Goal: Task Accomplishment & Management: Manage account settings

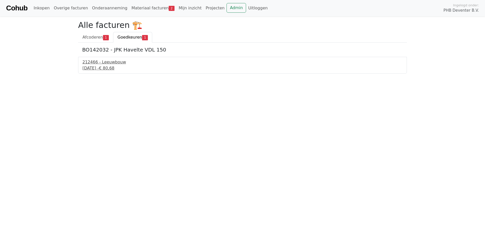
click at [107, 65] on div "12 september 2025 - € 80,68" at bounding box center [242, 68] width 320 height 6
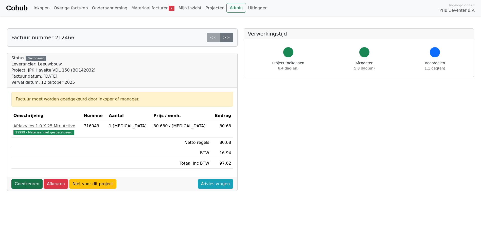
click at [21, 183] on link "Goedkeuren" at bounding box center [26, 184] width 31 height 10
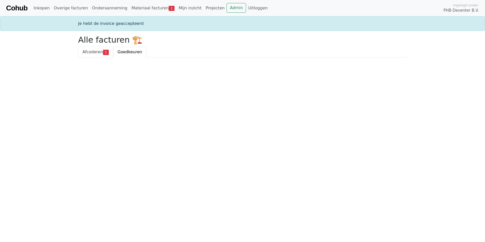
click at [89, 52] on span "Afcoderen" at bounding box center [92, 51] width 21 height 5
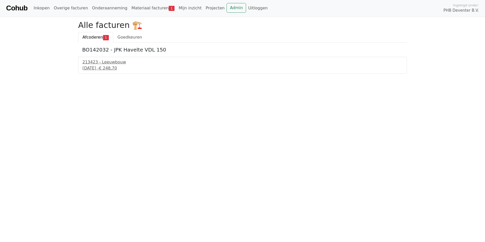
click at [105, 67] on div "16 september 2025 - € 248,70" at bounding box center [242, 68] width 320 height 6
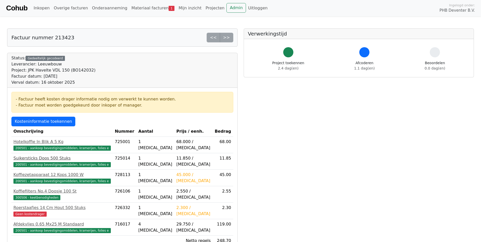
scroll to position [25, 0]
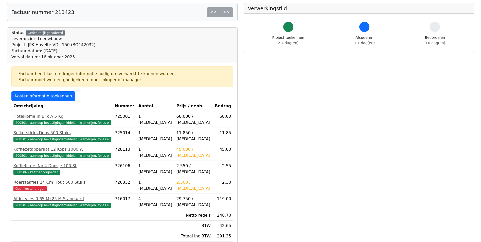
click at [53, 183] on div "Roerstaafjes 14 Cm Hout 500 Stuks" at bounding box center [61, 182] width 97 height 6
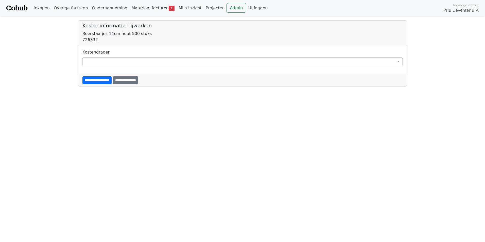
click at [144, 6] on link "Materiaal facturen 1" at bounding box center [152, 8] width 47 height 10
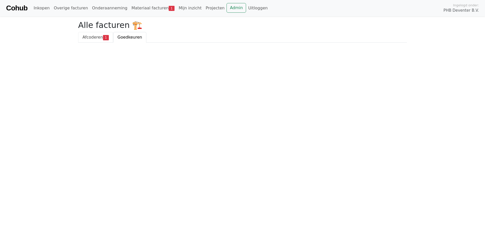
click at [93, 36] on span "Afcoderen" at bounding box center [92, 37] width 21 height 5
click at [101, 66] on div "[DATE] - € 248,70" at bounding box center [242, 68] width 320 height 6
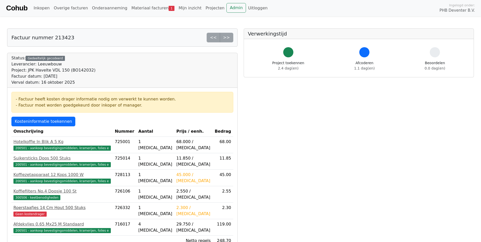
click at [24, 206] on div "Roerstaafjes 14 Cm Hout 500 Stuks" at bounding box center [61, 208] width 97 height 6
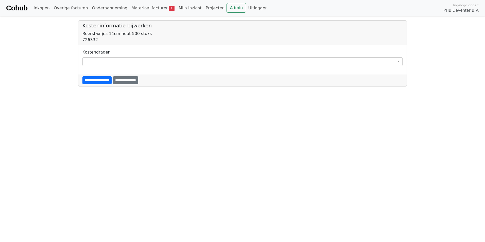
click at [100, 62] on span at bounding box center [242, 61] width 320 height 9
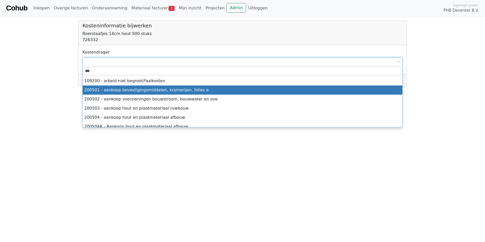
type input "***"
select select "****"
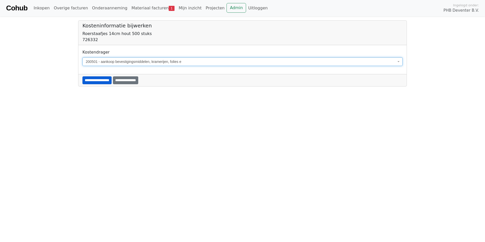
click at [107, 81] on input "**********" at bounding box center [96, 80] width 29 height 8
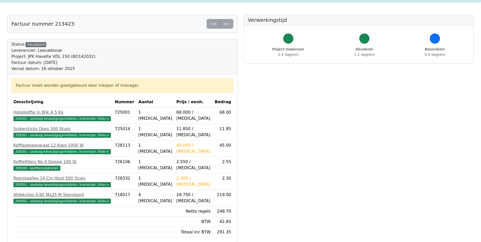
scroll to position [101, 0]
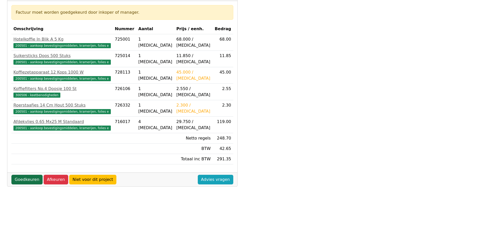
click at [29, 177] on link "Goedkeuren" at bounding box center [26, 180] width 31 height 10
